Goal: Find specific page/section: Find specific page/section

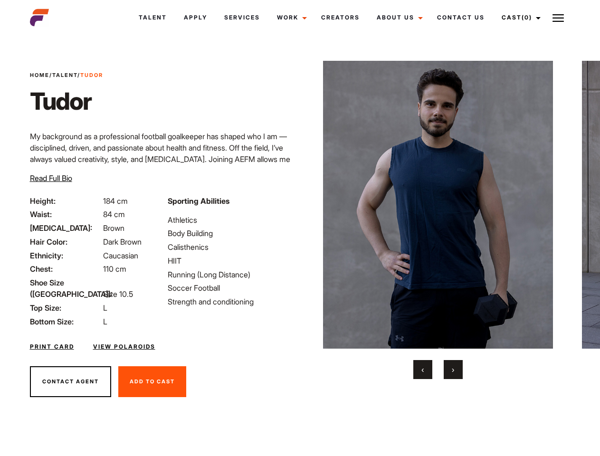
click at [519, 18] on link "Cast (0)" at bounding box center [519, 18] width 53 height 26
click at [558, 18] on img at bounding box center [558, 17] width 11 height 11
click at [438, 220] on img at bounding box center [438, 205] width 230 height 288
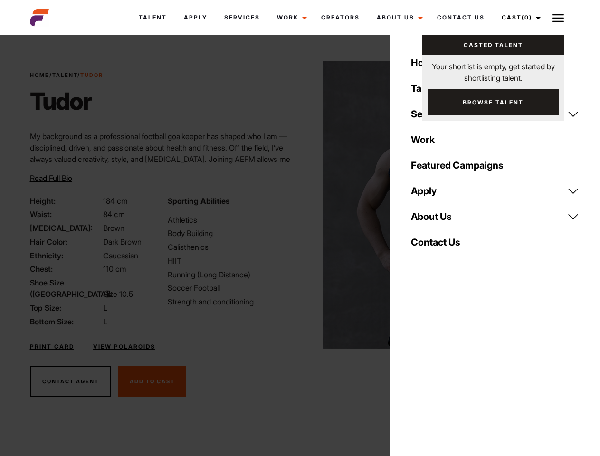
click at [300, 205] on div "Sporting Abilities Athletics Body Building Calisthenics HIIT Running (Long Dist…" at bounding box center [231, 261] width 138 height 132
click at [423, 370] on button "‹" at bounding box center [422, 369] width 19 height 19
click at [453, 370] on button "›" at bounding box center [453, 369] width 19 height 19
